Goal: Transaction & Acquisition: Purchase product/service

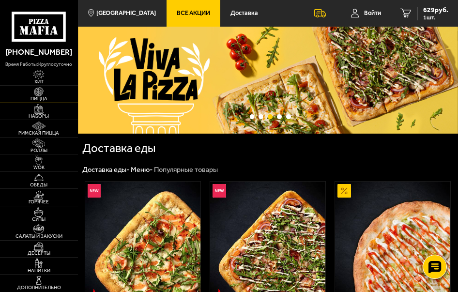
click at [47, 92] on img at bounding box center [39, 92] width 18 height 10
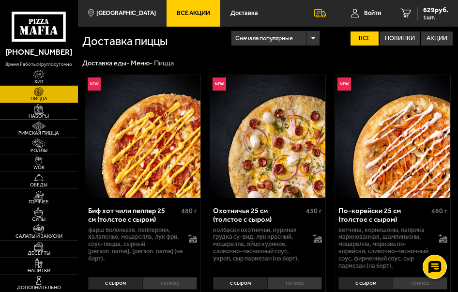
click at [51, 110] on link "Наборы" at bounding box center [39, 111] width 78 height 16
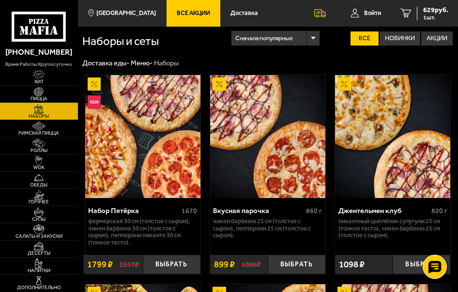
click at [47, 96] on span "Пицца" at bounding box center [39, 98] width 78 height 5
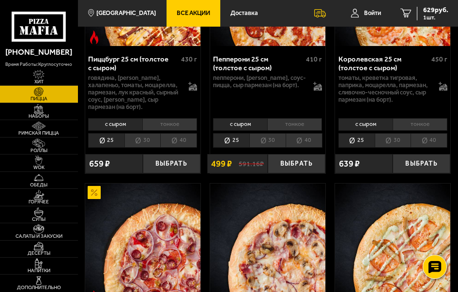
scroll to position [1742, 0]
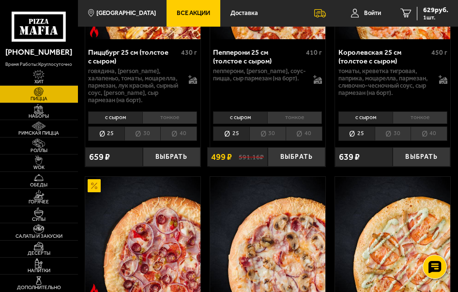
click at [280, 124] on li "тонкое" at bounding box center [294, 117] width 55 height 13
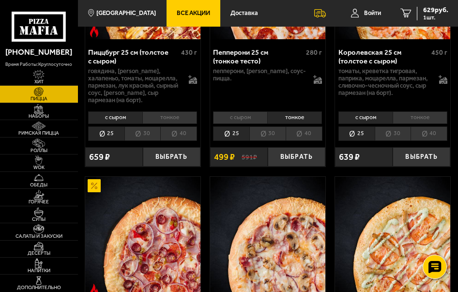
click at [269, 137] on li "30" at bounding box center [267, 133] width 36 height 15
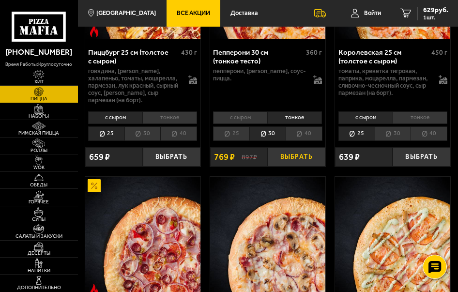
click at [289, 164] on button "Выбрать" at bounding box center [297, 157] width 58 height 20
click at [421, 12] on span "1698 руб." at bounding box center [433, 10] width 29 height 7
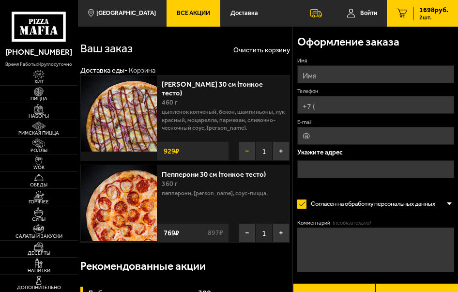
click at [245, 153] on button "−" at bounding box center [247, 150] width 17 height 19
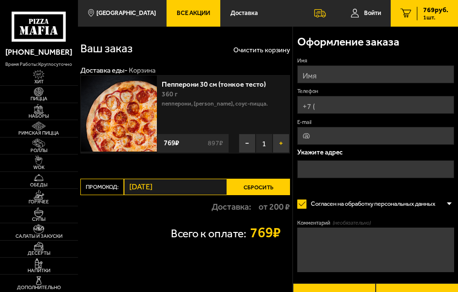
click at [277, 145] on button "+" at bounding box center [281, 143] width 17 height 19
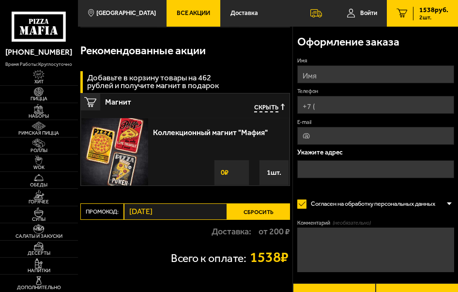
scroll to position [145, 0]
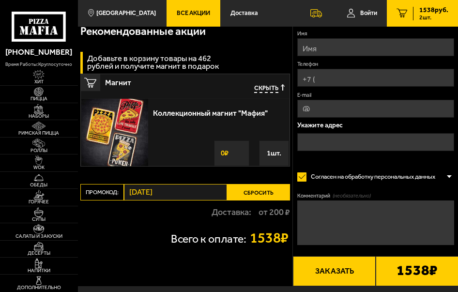
click at [248, 190] on button "Сбросить" at bounding box center [258, 192] width 63 height 16
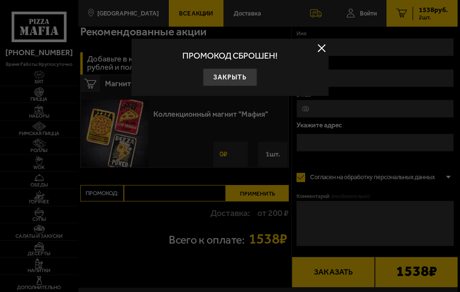
click at [321, 46] on button at bounding box center [322, 48] width 15 height 15
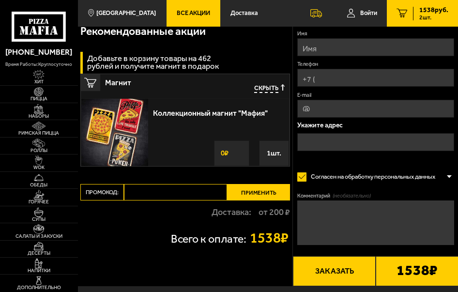
click at [144, 196] on input "Промокод:" at bounding box center [175, 192] width 103 height 16
type input "[DATE]"
click at [246, 192] on button "Применить" at bounding box center [258, 192] width 63 height 16
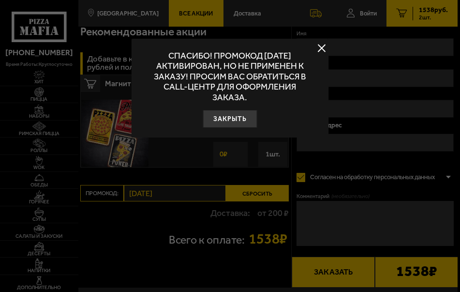
click at [318, 46] on button at bounding box center [322, 48] width 15 height 15
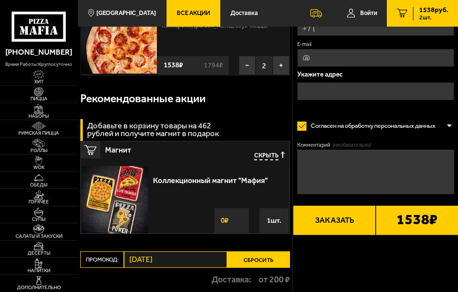
scroll to position [0, 0]
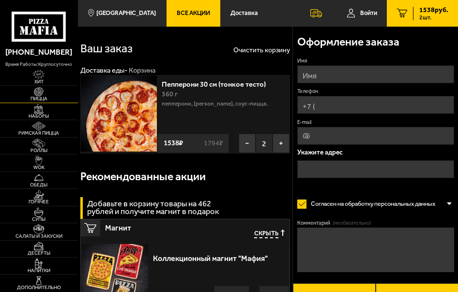
click at [46, 94] on img at bounding box center [39, 92] width 18 height 10
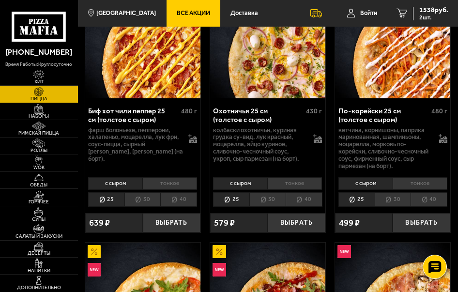
scroll to position [97, 0]
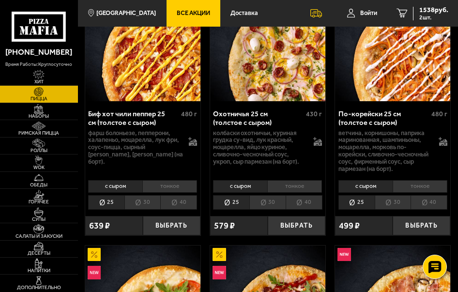
click at [262, 202] on li "30" at bounding box center [267, 202] width 36 height 15
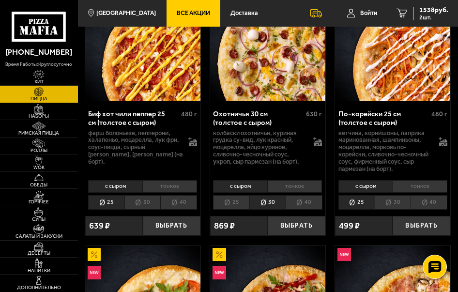
click at [301, 202] on li "40" at bounding box center [304, 202] width 37 height 15
click at [48, 268] on span "Напитки" at bounding box center [39, 270] width 78 height 5
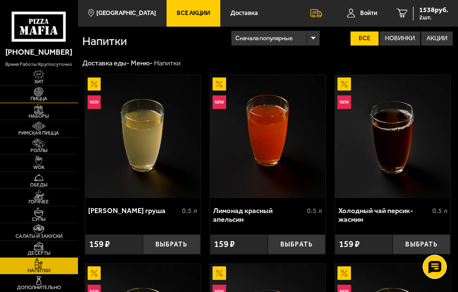
click at [52, 93] on link "Пицца" at bounding box center [39, 94] width 78 height 16
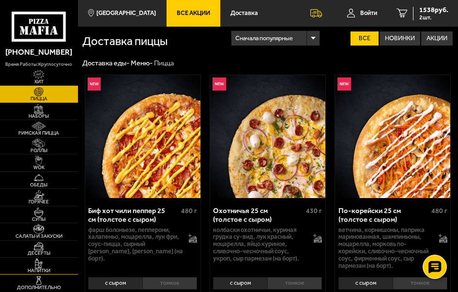
click at [58, 267] on link "Напитки" at bounding box center [39, 266] width 78 height 16
